Goal: Find specific page/section: Find specific page/section

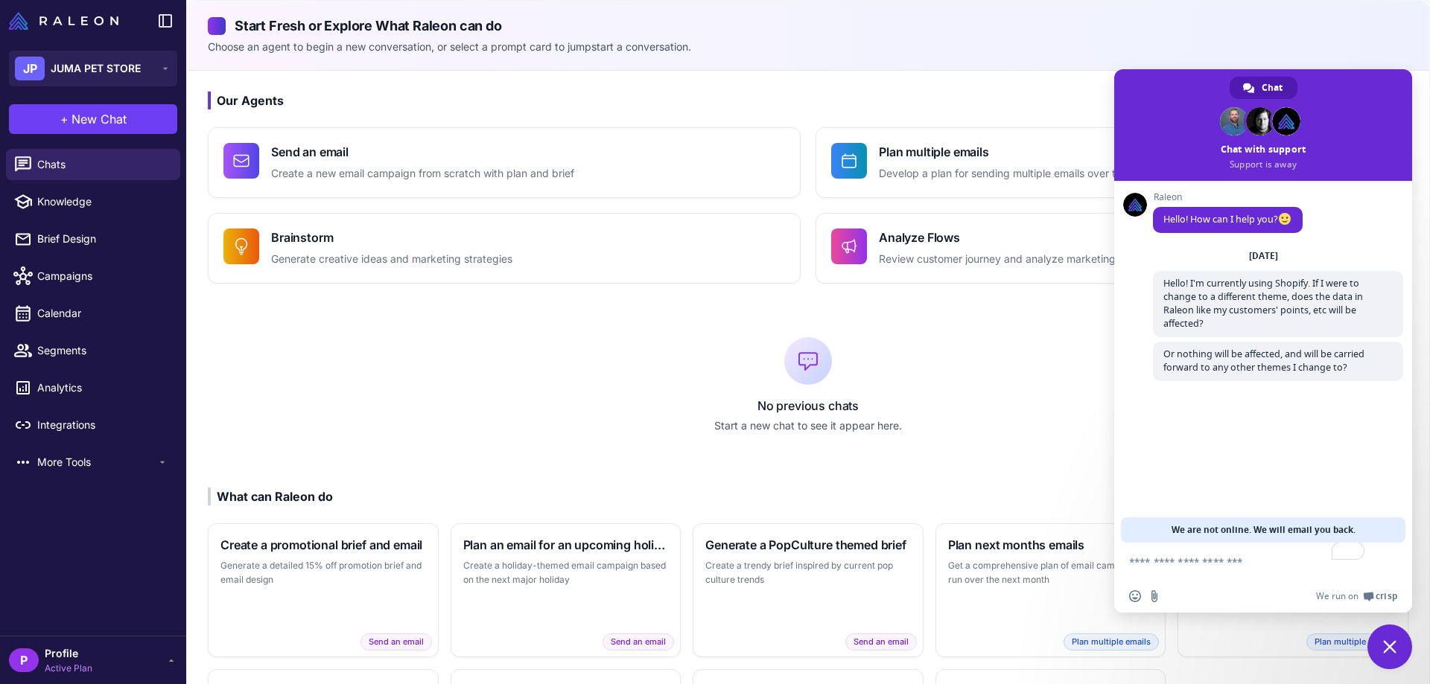
scroll to position [159, 0]
click at [66, 465] on span "More Tools" at bounding box center [96, 462] width 119 height 16
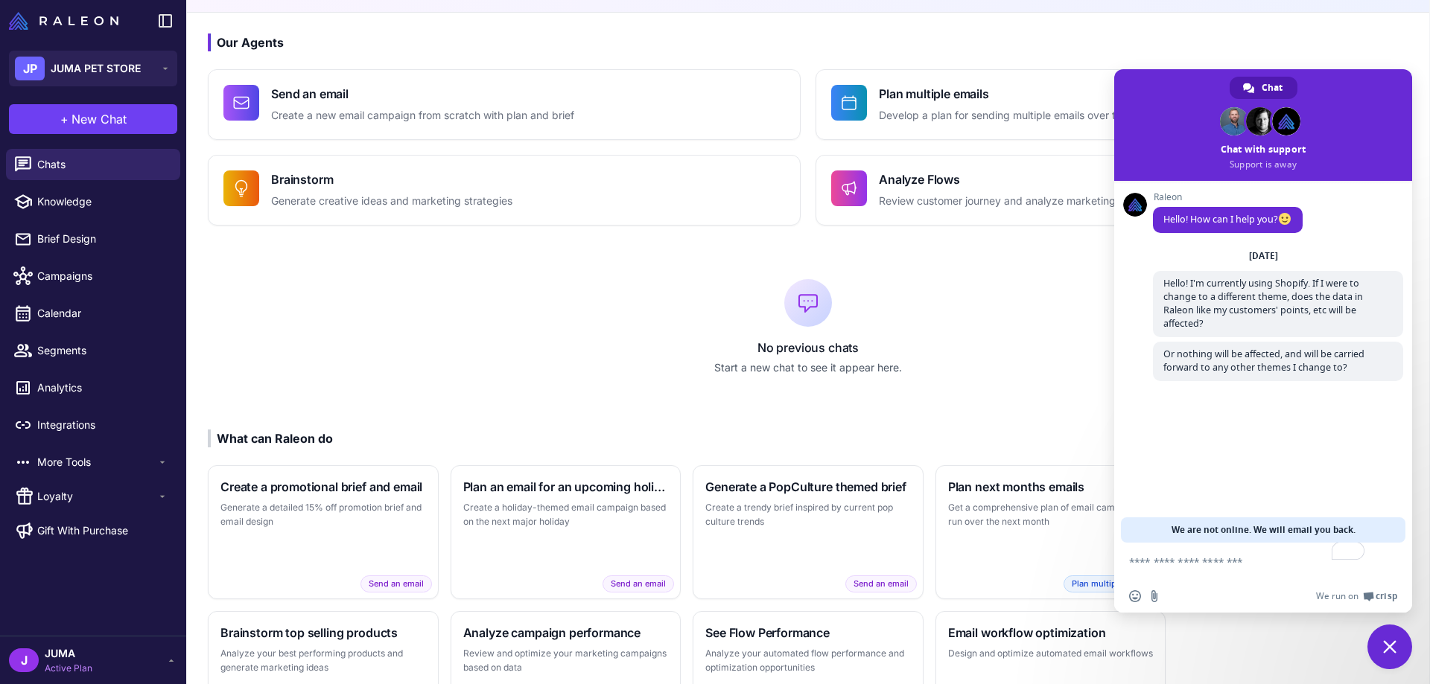
scroll to position [159, 0]
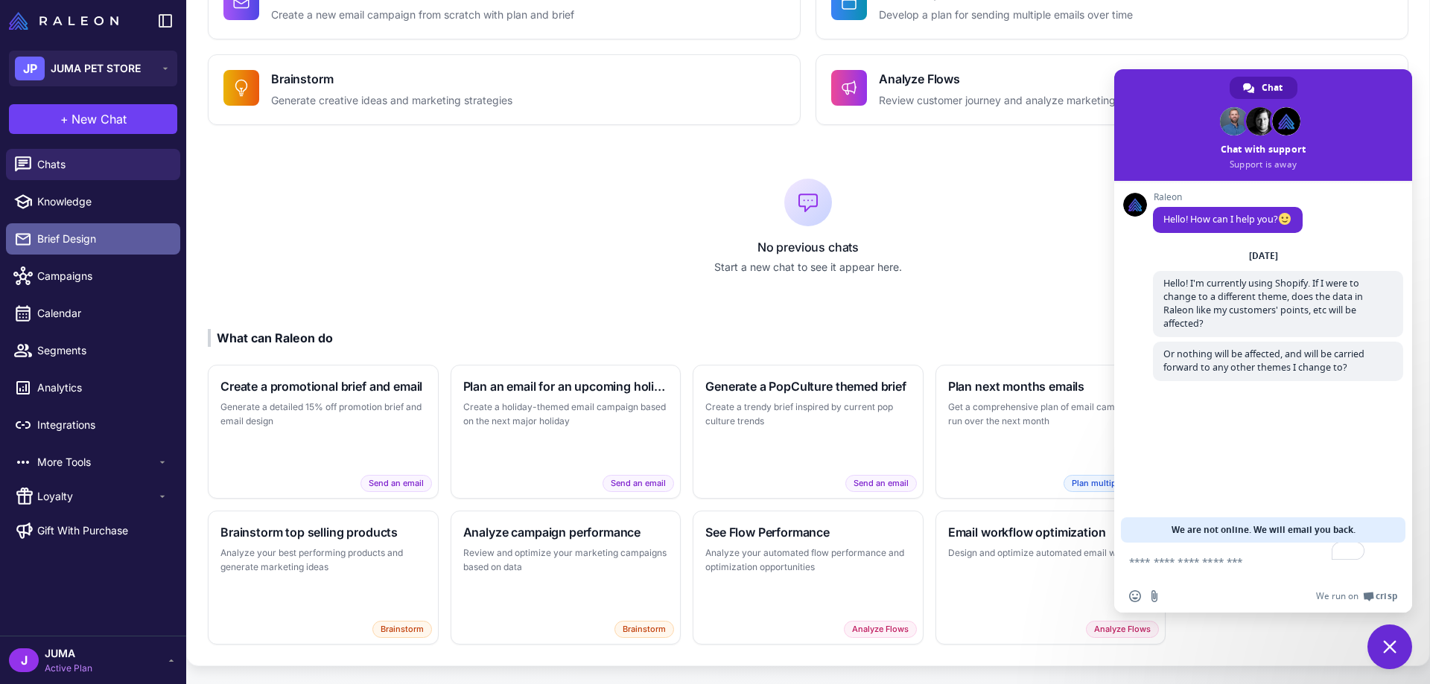
click at [97, 239] on span "Brief Design" at bounding box center [102, 239] width 131 height 16
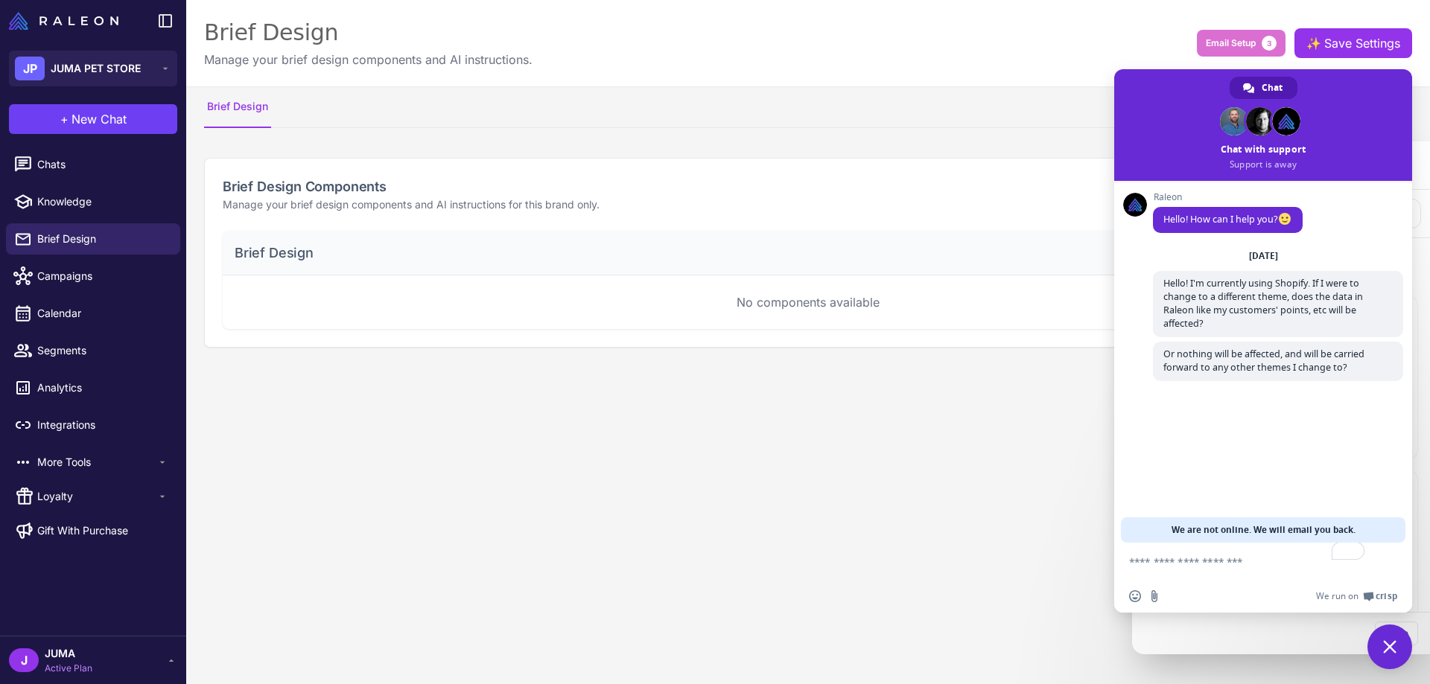
click at [161, 71] on div at bounding box center [715, 342] width 1430 height 684
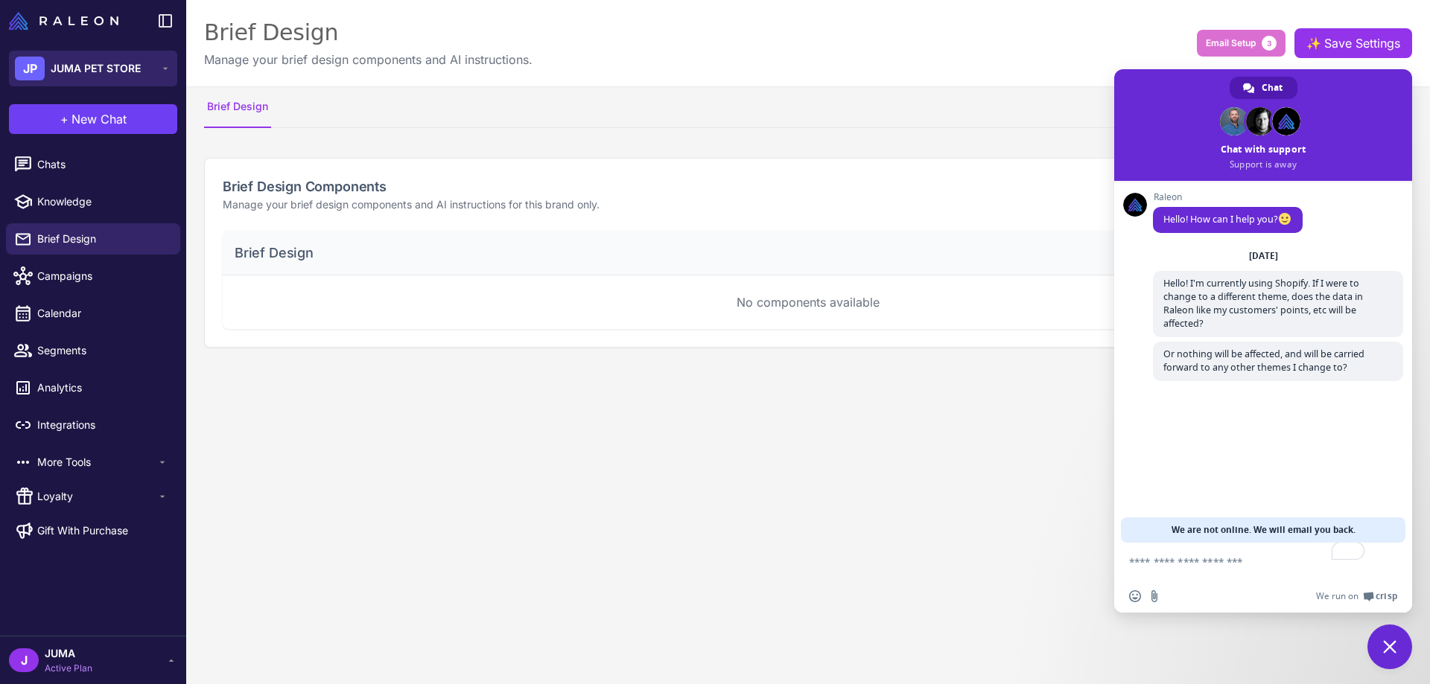
click at [155, 69] on button "JP JUMA PET STORE" at bounding box center [93, 69] width 168 height 36
click at [154, 69] on button "JP JUMA PET STORE" at bounding box center [93, 69] width 168 height 36
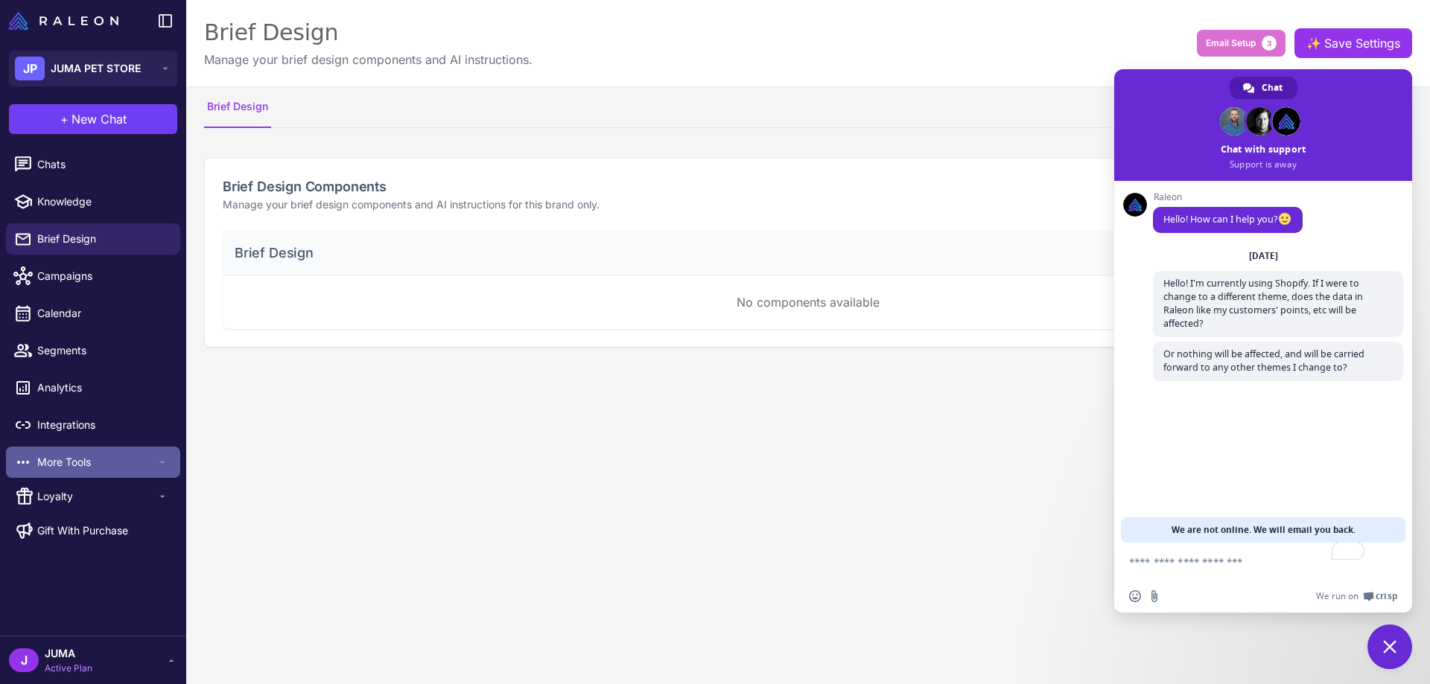
click at [67, 459] on span "More Tools" at bounding box center [96, 462] width 119 height 16
click at [71, 463] on span "More Tools" at bounding box center [96, 462] width 119 height 16
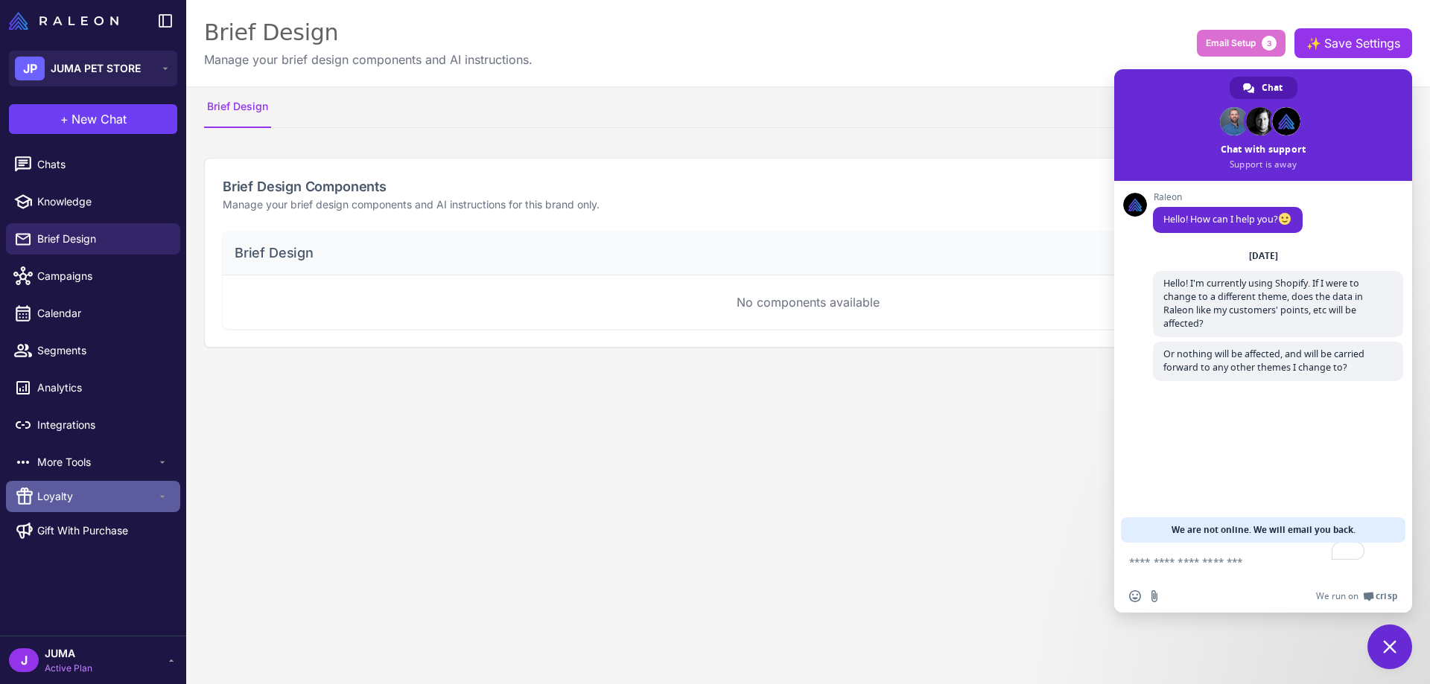
click at [69, 497] on span "Loyalty" at bounding box center [96, 496] width 119 height 16
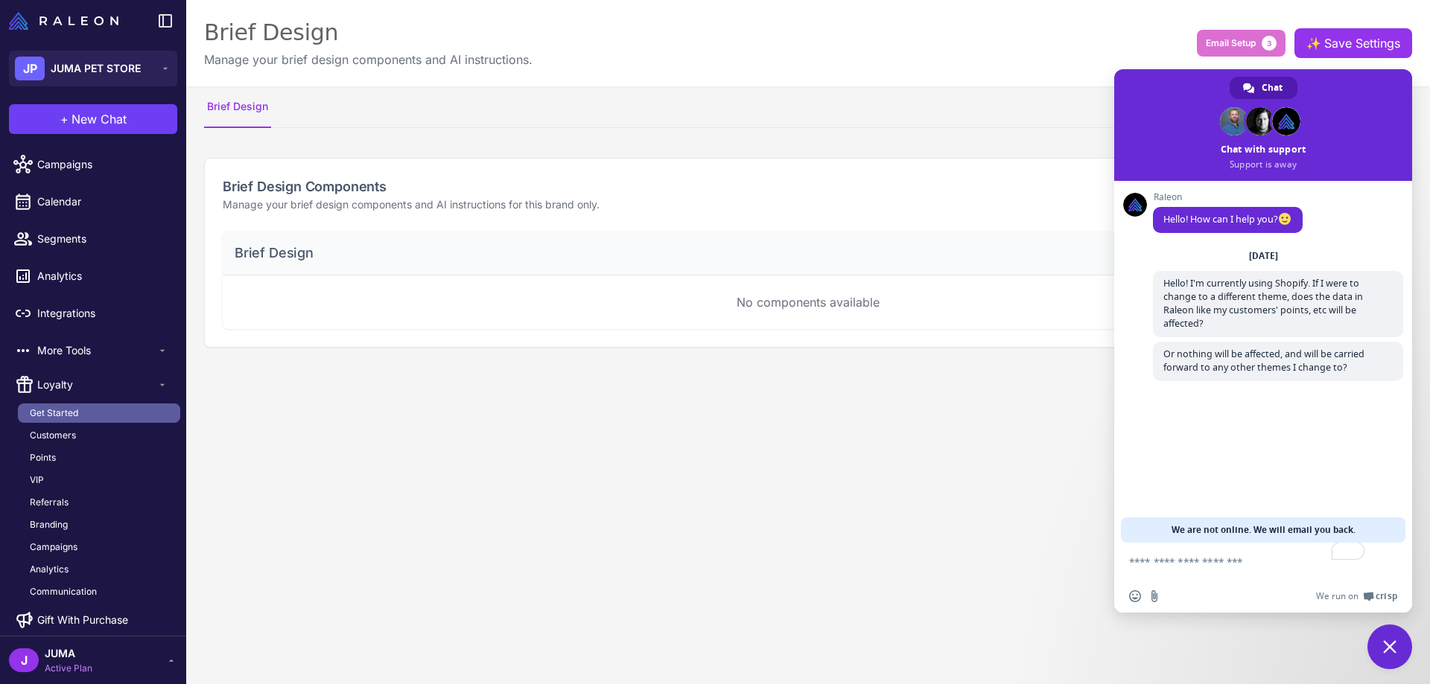
scroll to position [121, 0]
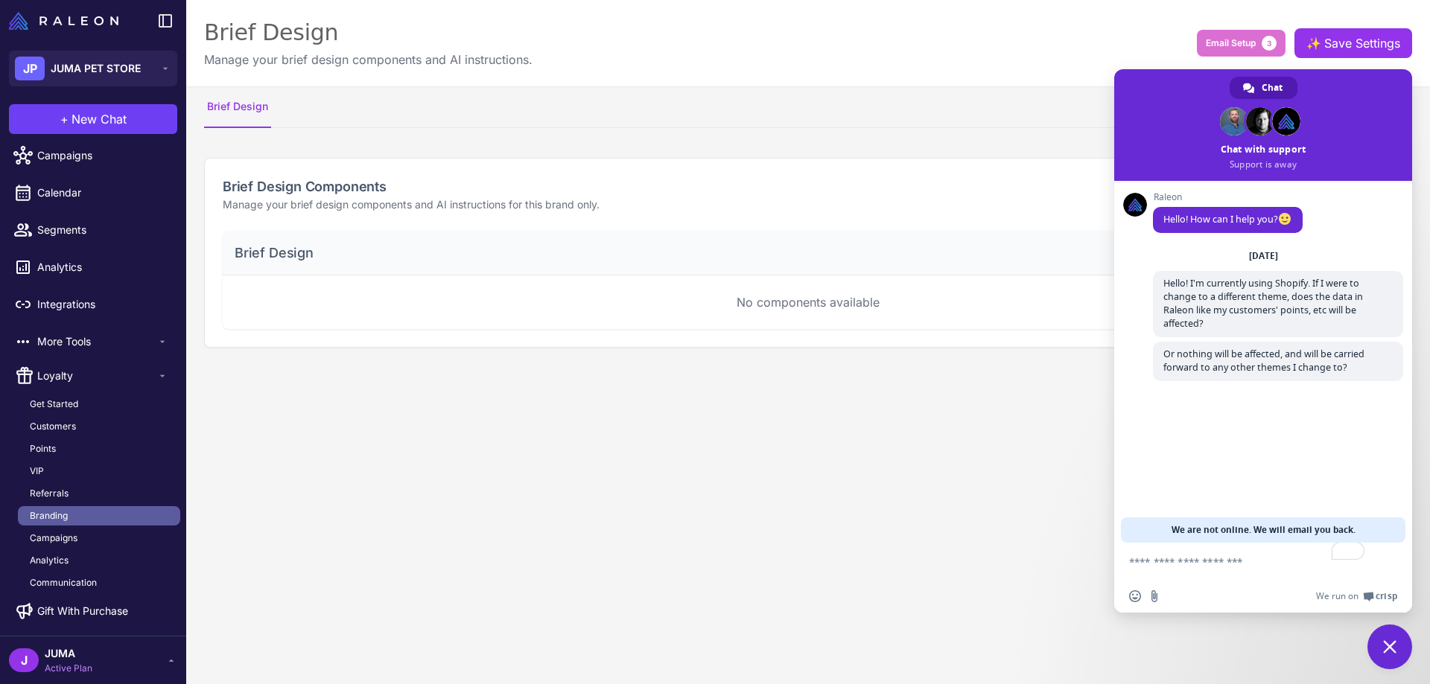
click at [63, 521] on span "Branding" at bounding box center [49, 515] width 38 height 13
